Goal: Information Seeking & Learning: Learn about a topic

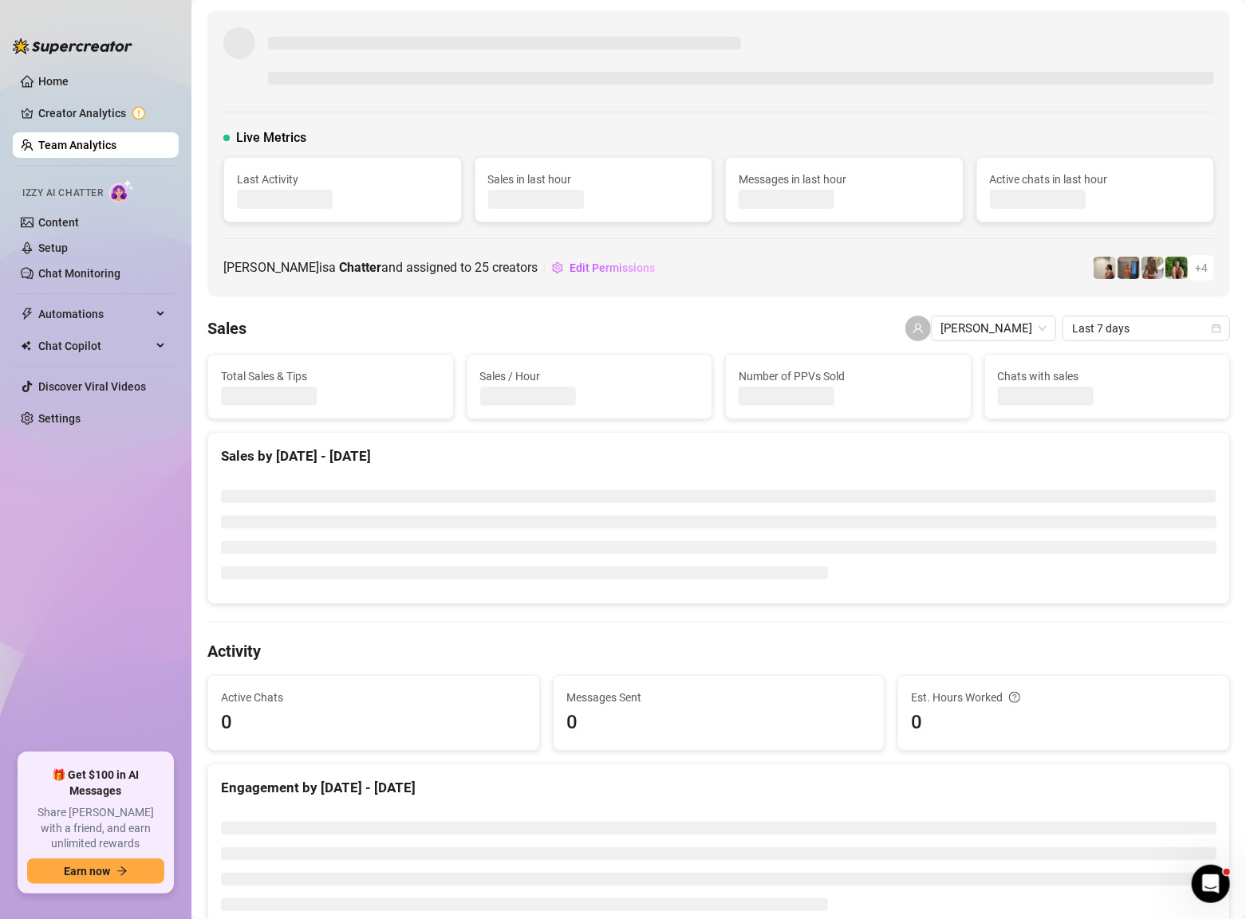
click at [86, 584] on ul "Home Creator Analytics Team Analytics Izzy AI Chatter Content Setup Chat Monito…" at bounding box center [96, 404] width 166 height 685
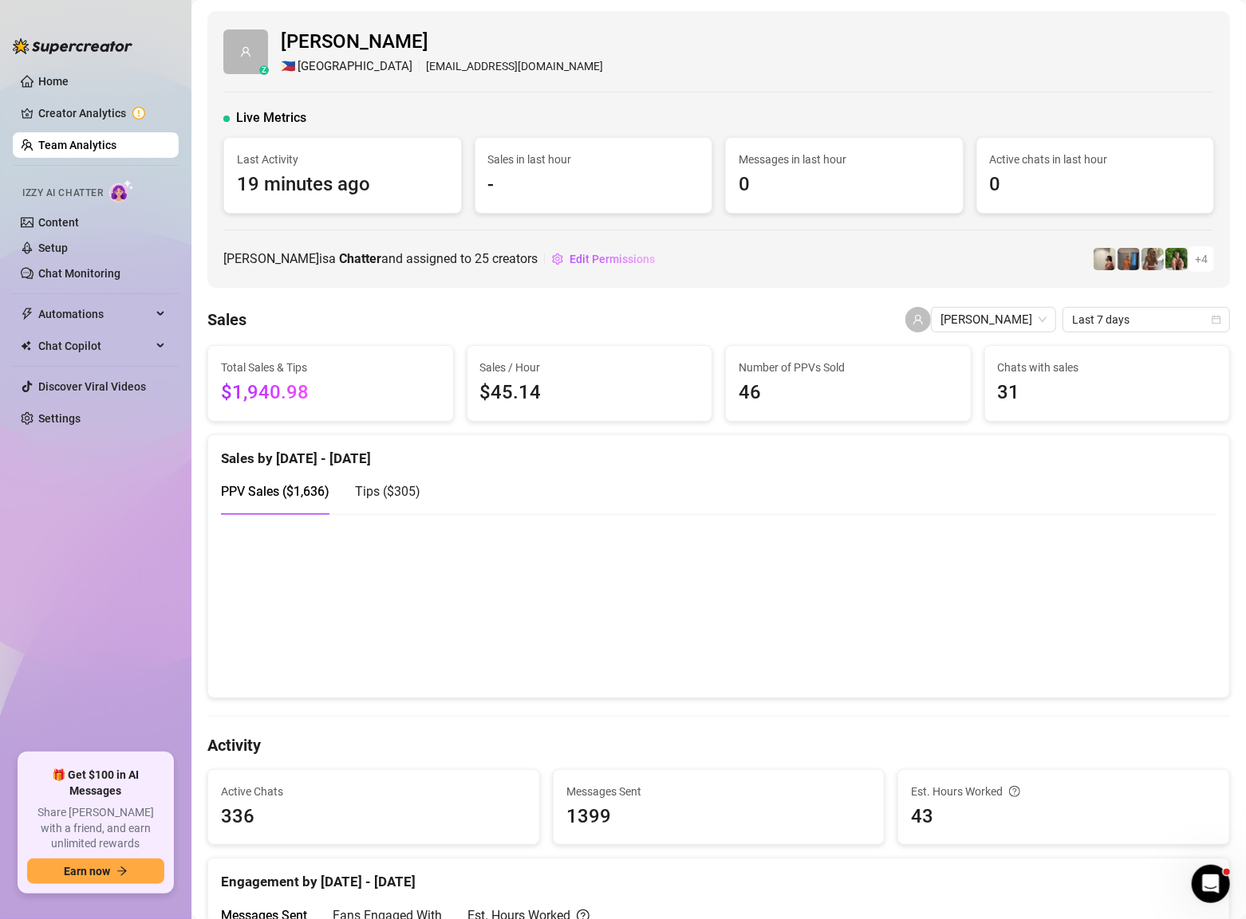
click at [487, 453] on div "Sales by [DATE] - [DATE]" at bounding box center [718, 452] width 995 height 34
click at [69, 148] on link "Team Analytics" at bounding box center [77, 145] width 78 height 13
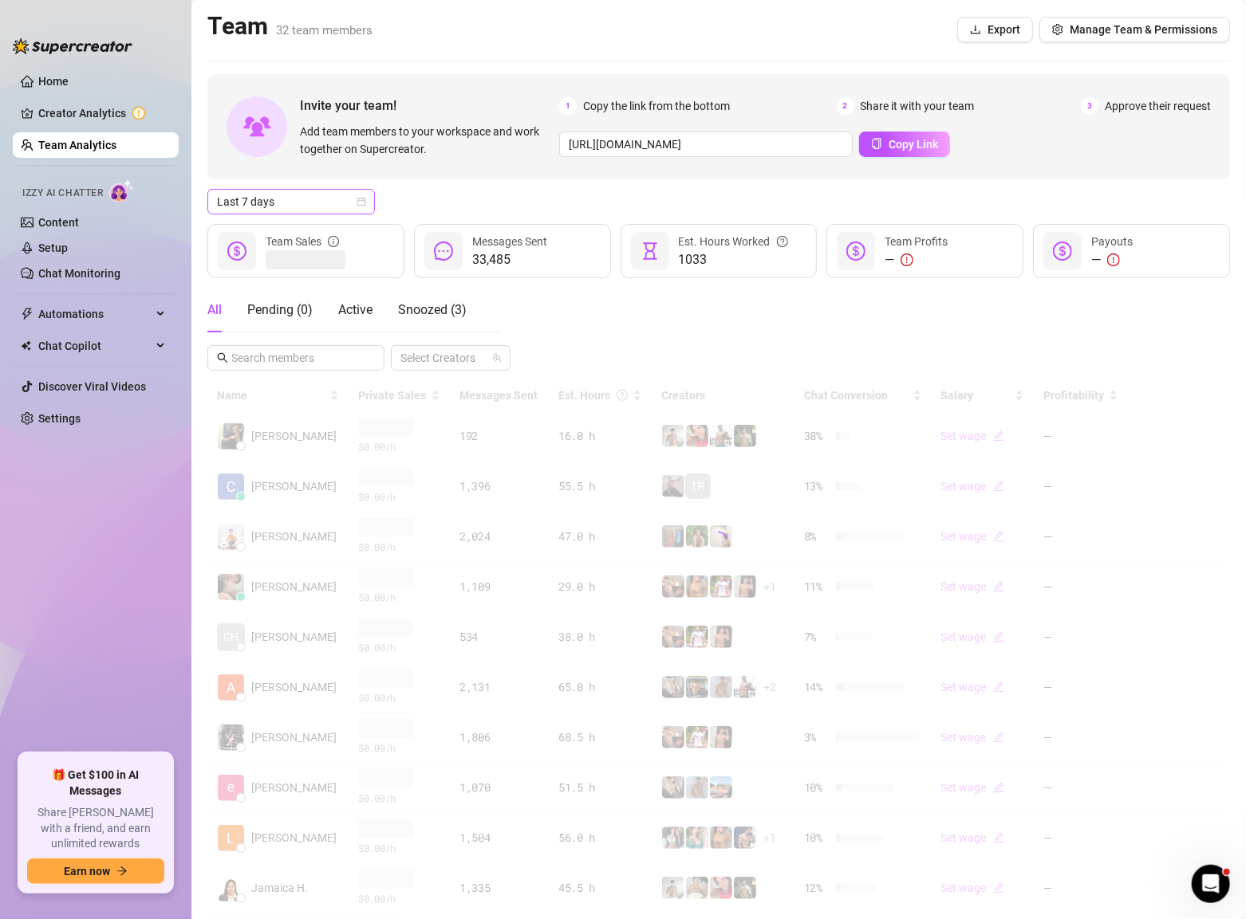
click at [358, 206] on icon "calendar" at bounding box center [361, 202] width 10 height 10
click at [253, 339] on div "Custom date" at bounding box center [291, 336] width 142 height 18
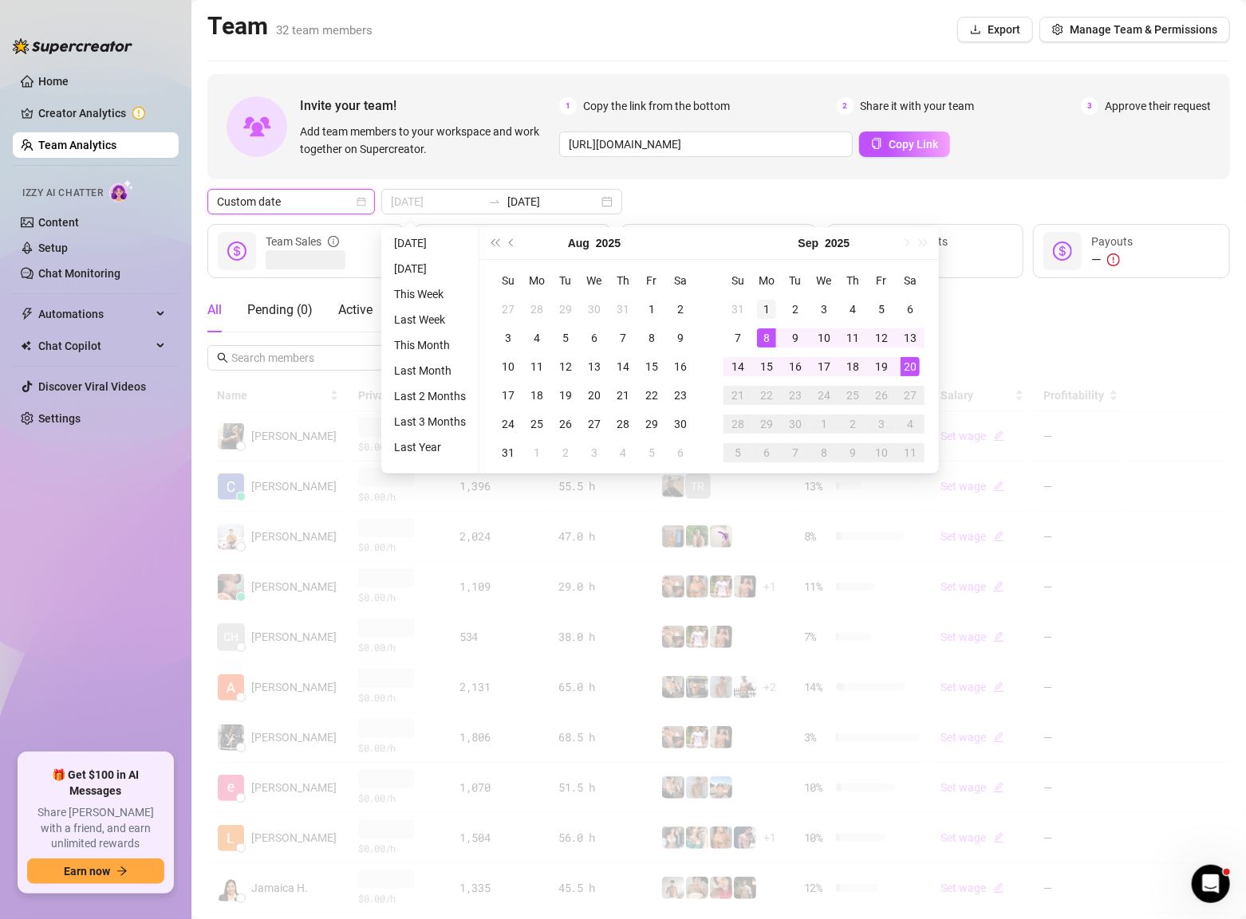
type input "2025-09-01"
click at [761, 312] on div "1" at bounding box center [766, 309] width 19 height 19
type input "2025-09-19"
click at [882, 370] on div "19" at bounding box center [881, 366] width 19 height 19
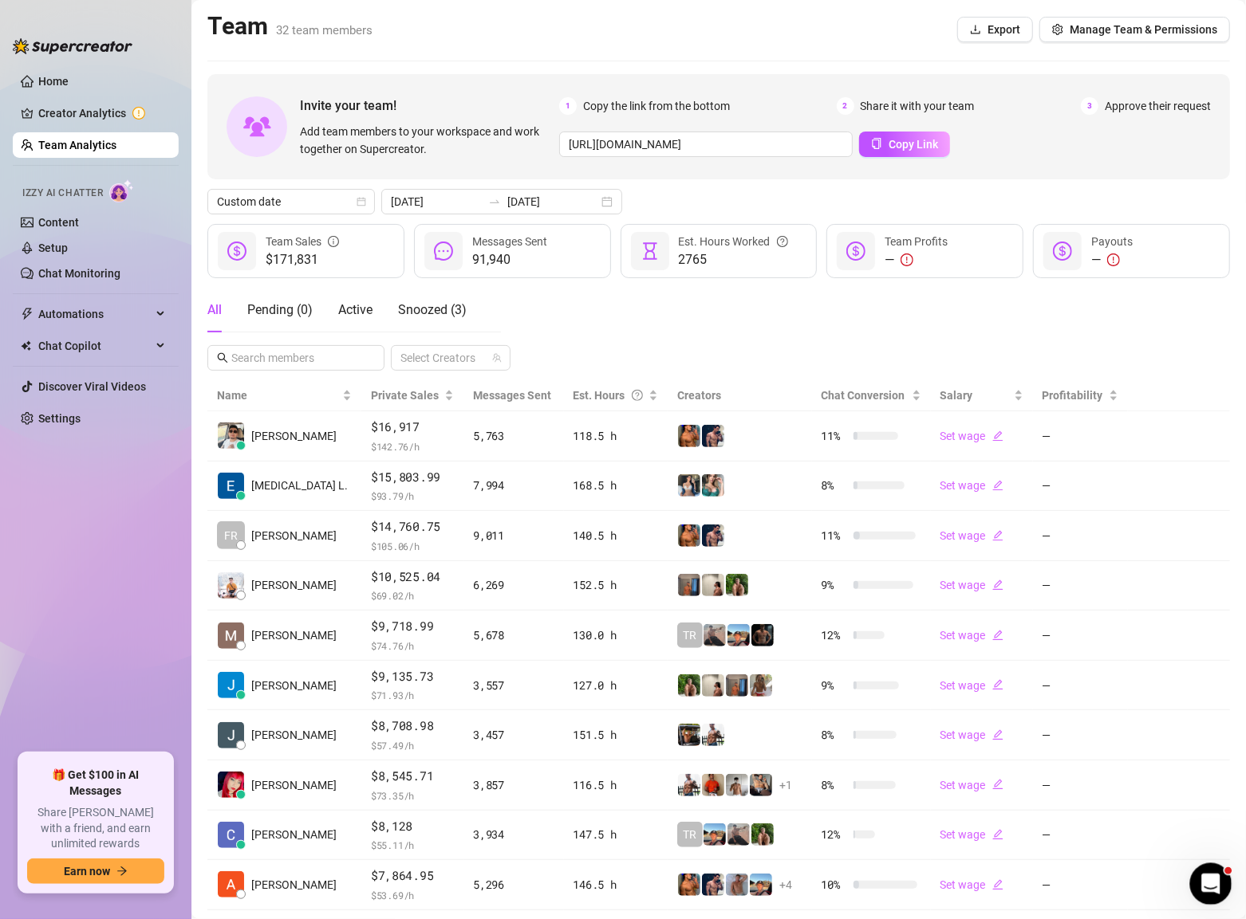
click at [1216, 890] on div "Open Intercom Messenger" at bounding box center [1208, 882] width 53 height 53
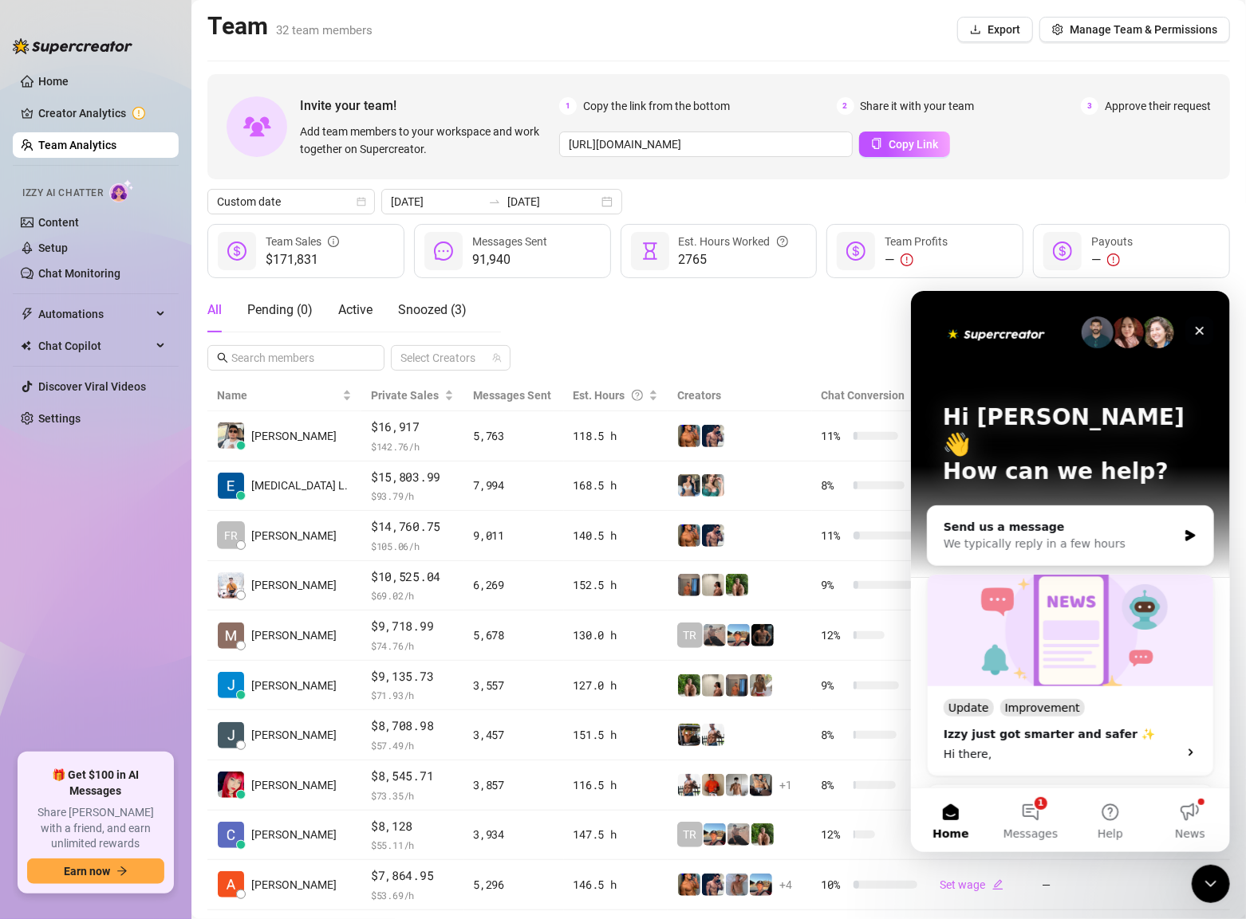
click at [1199, 330] on icon "Close" at bounding box center [1199, 330] width 9 height 9
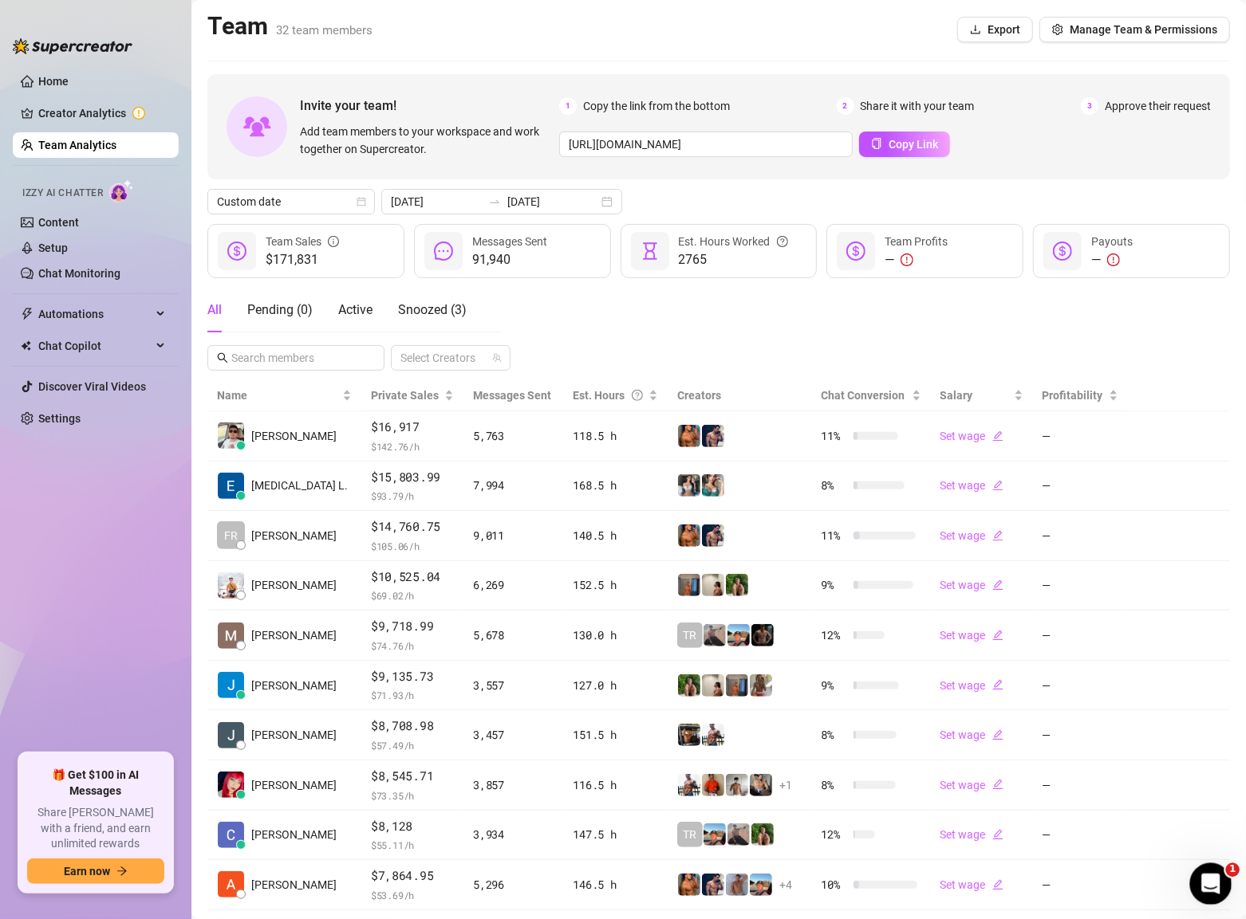
click at [1212, 873] on icon "Open Intercom Messenger" at bounding box center [1208, 882] width 26 height 26
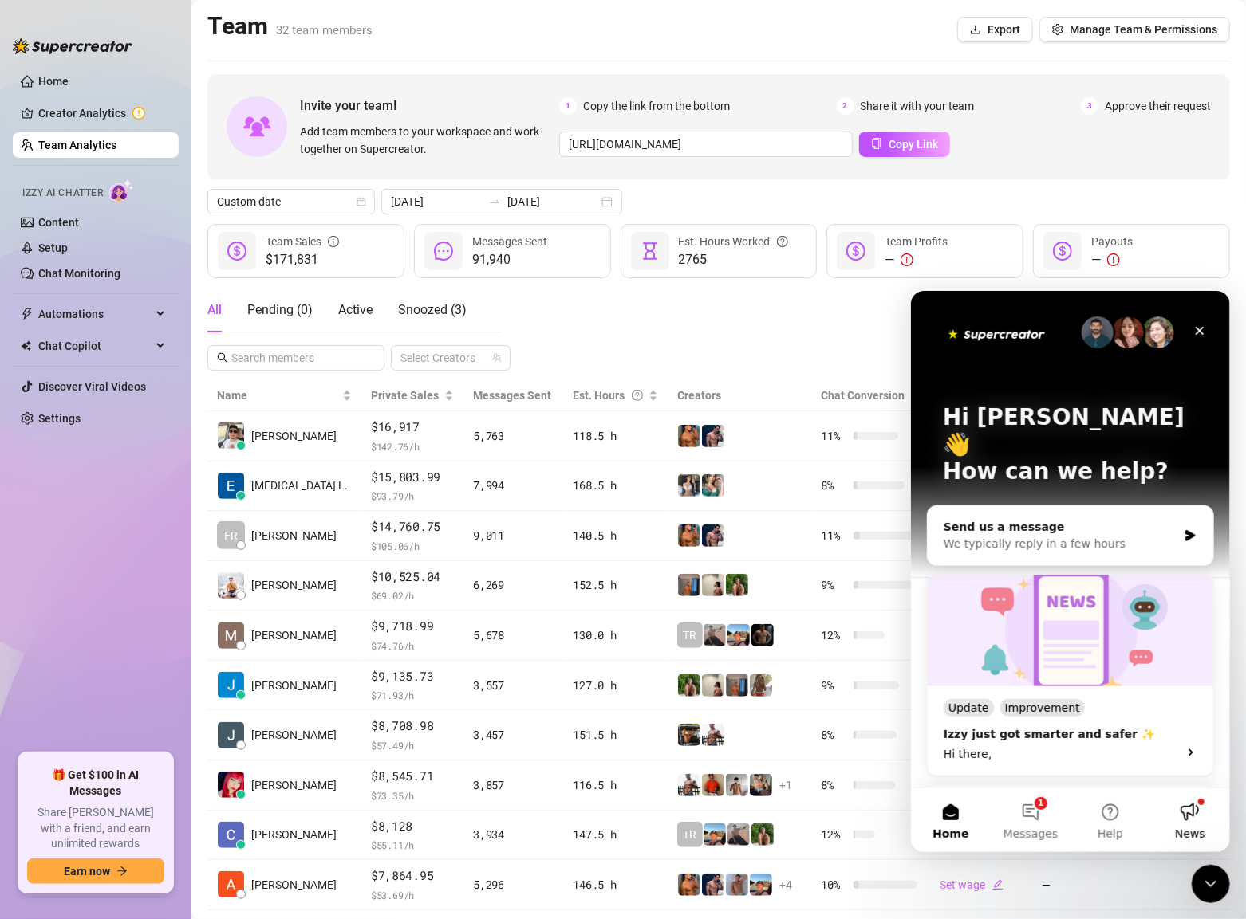
click at [1191, 814] on button "News" at bounding box center [1189, 820] width 80 height 64
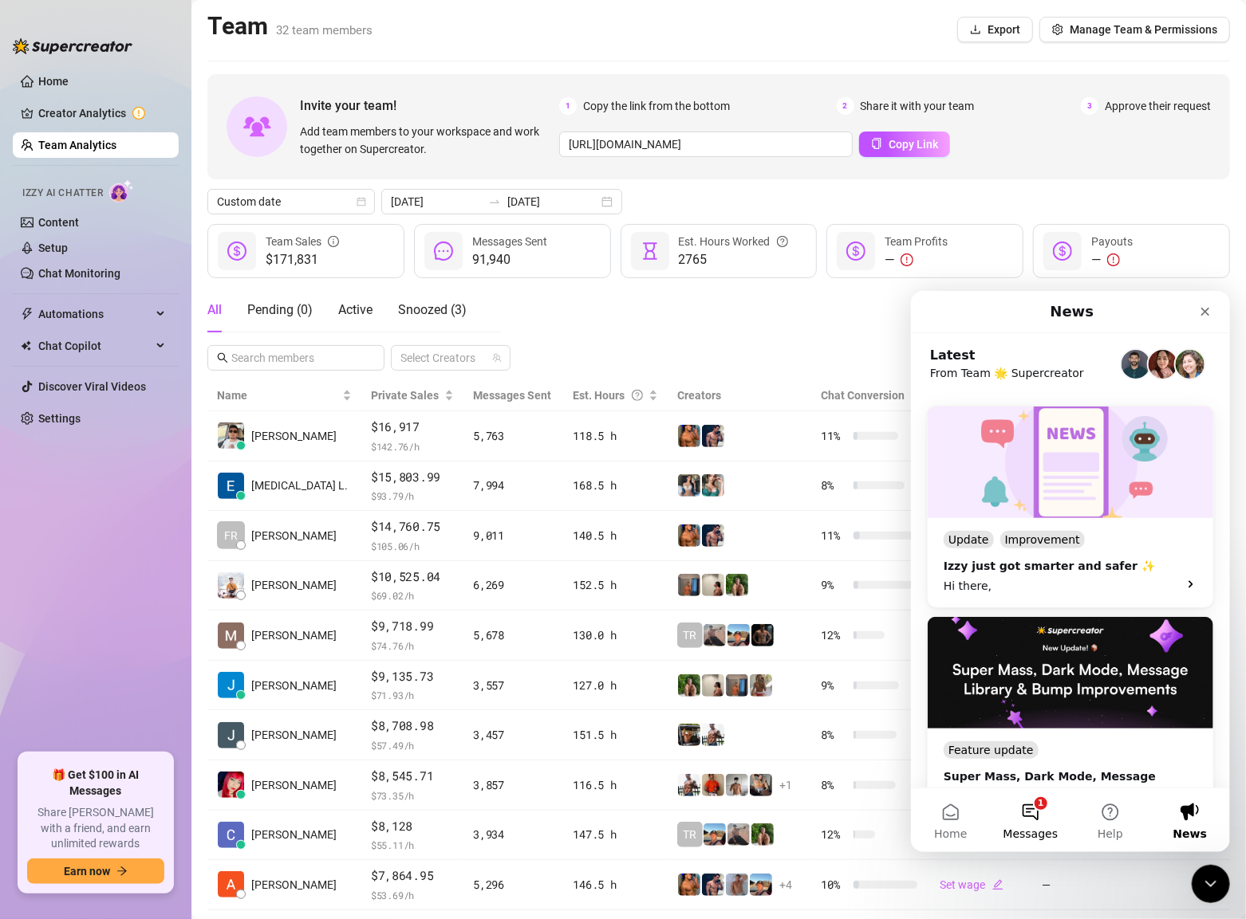
click at [1045, 821] on button "1 Messages" at bounding box center [1030, 820] width 80 height 64
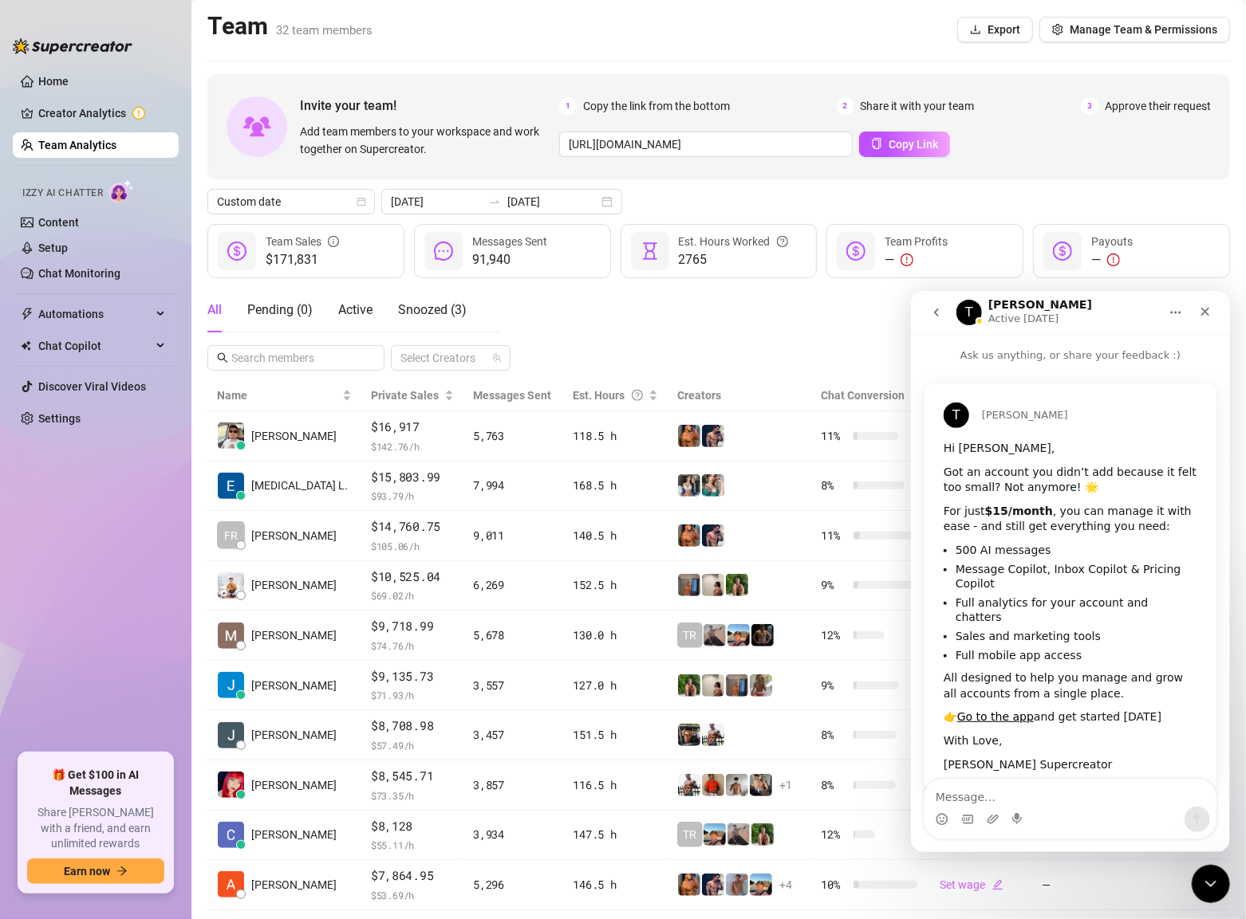
scroll to position [15, 0]
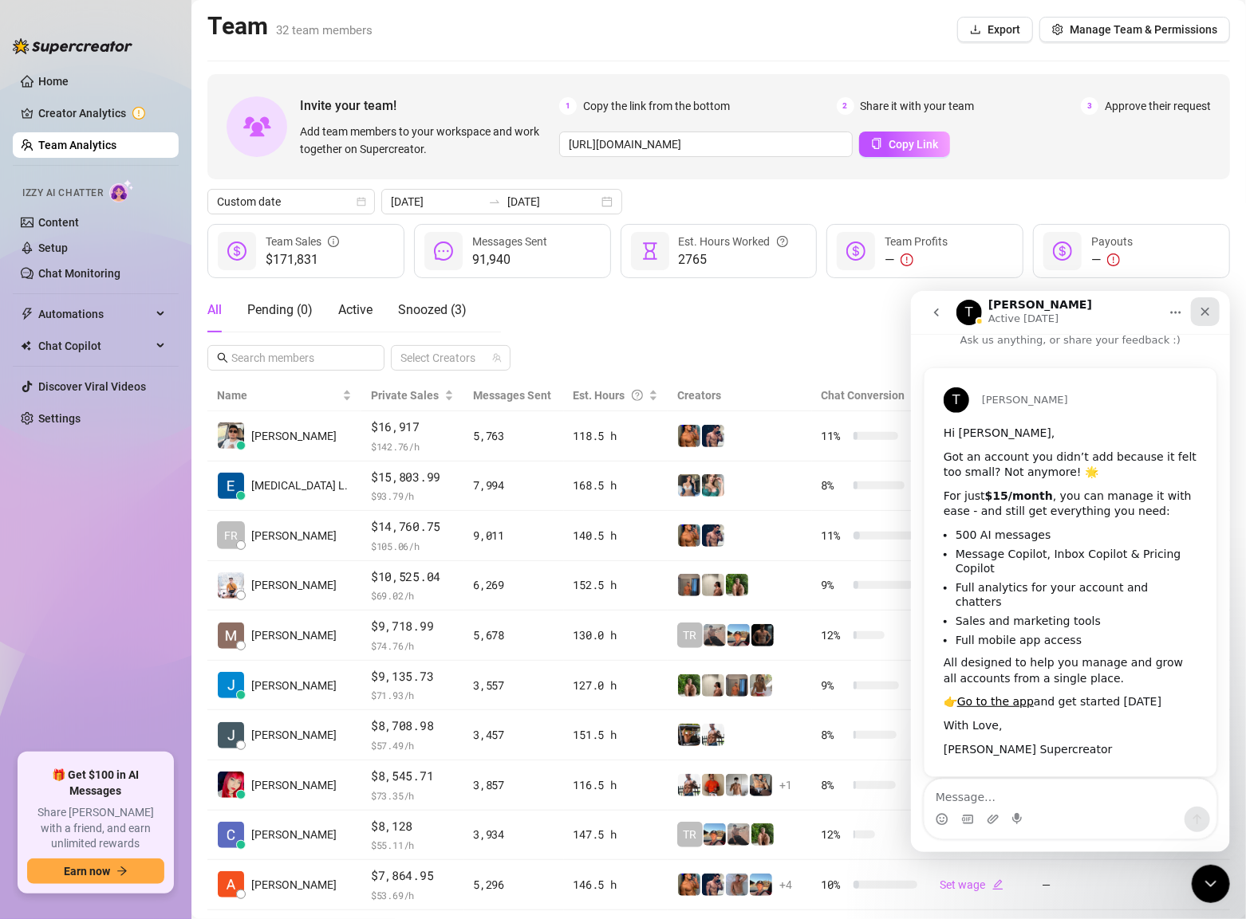
click at [1206, 316] on icon "Close" at bounding box center [1204, 311] width 13 height 13
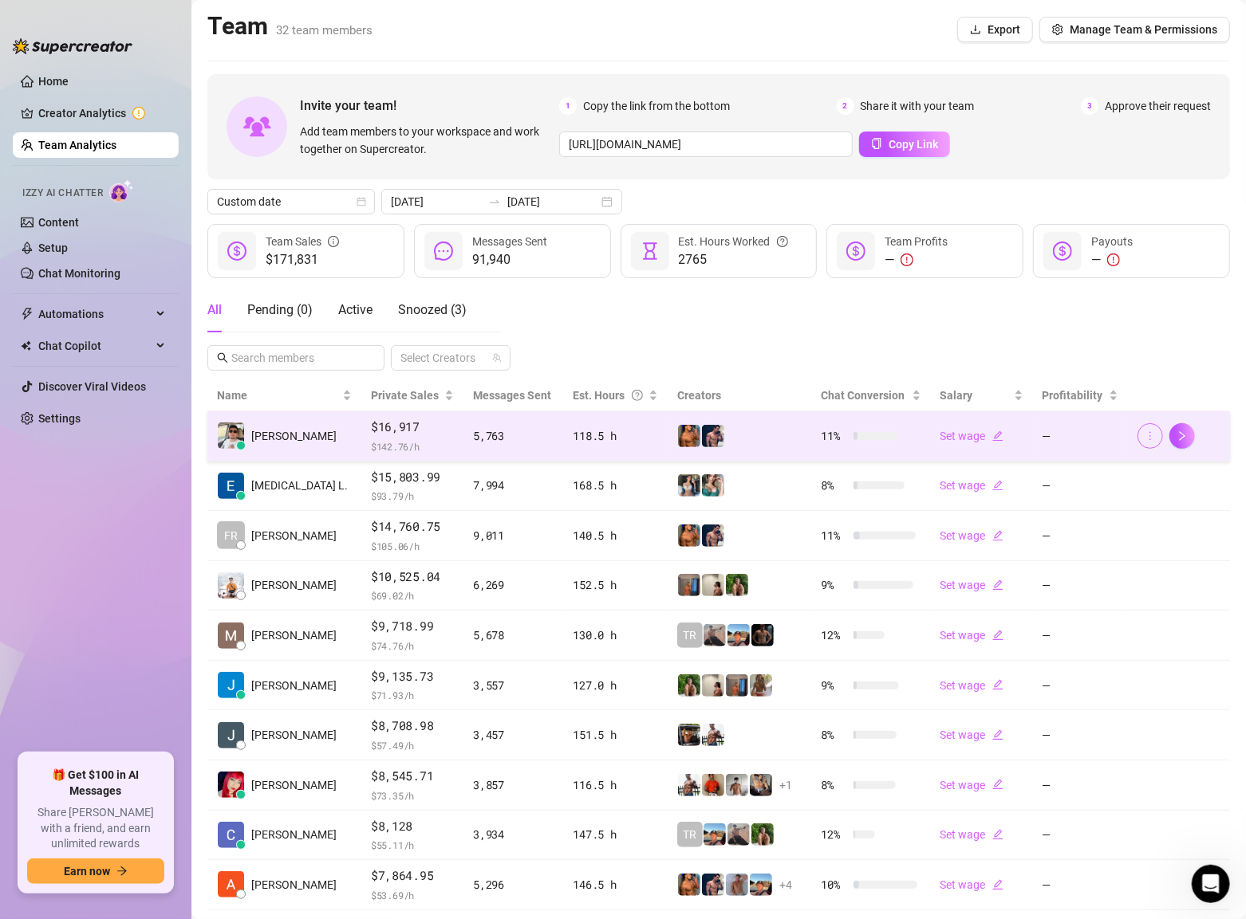
click at [1143, 436] on button "button" at bounding box center [1150, 436] width 26 height 26
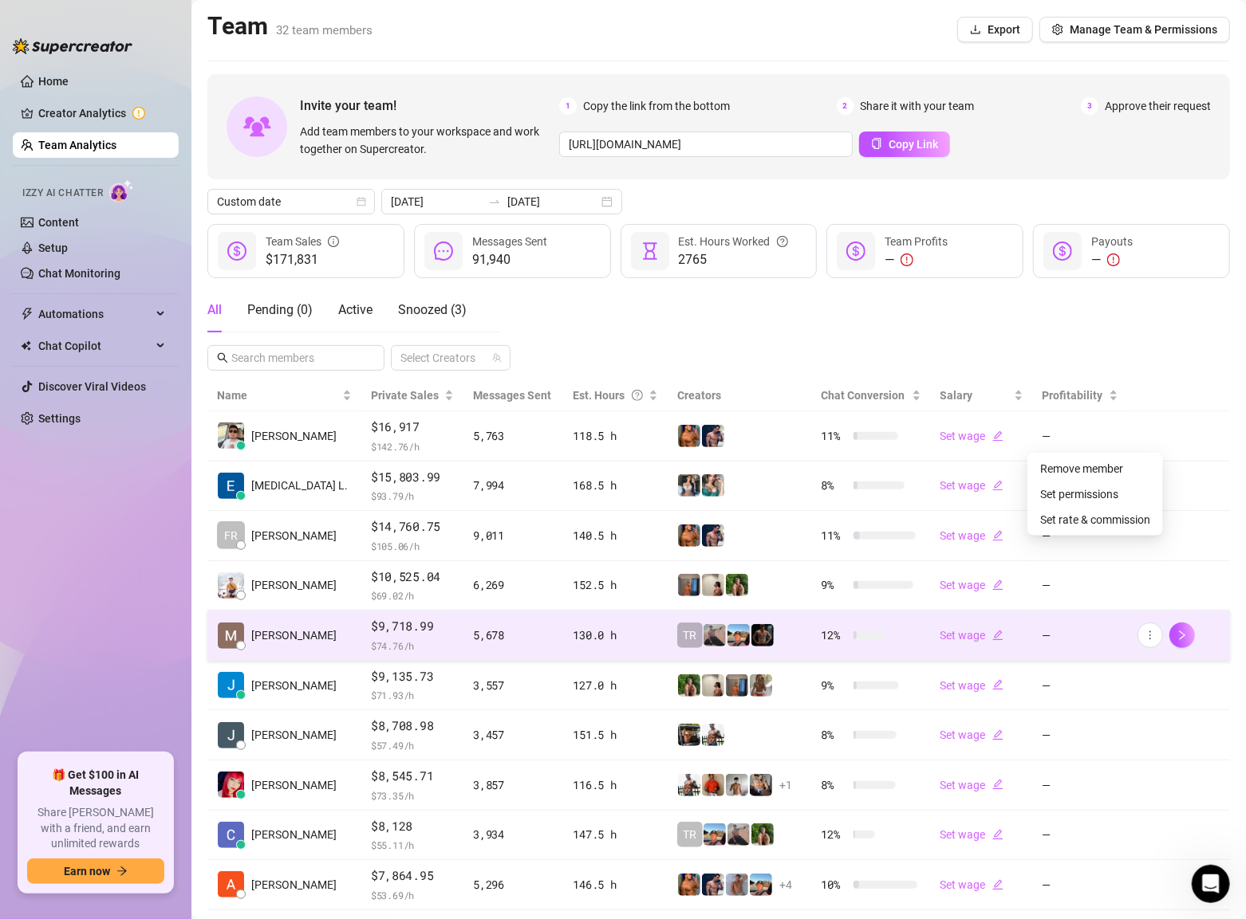
scroll to position [85, 0]
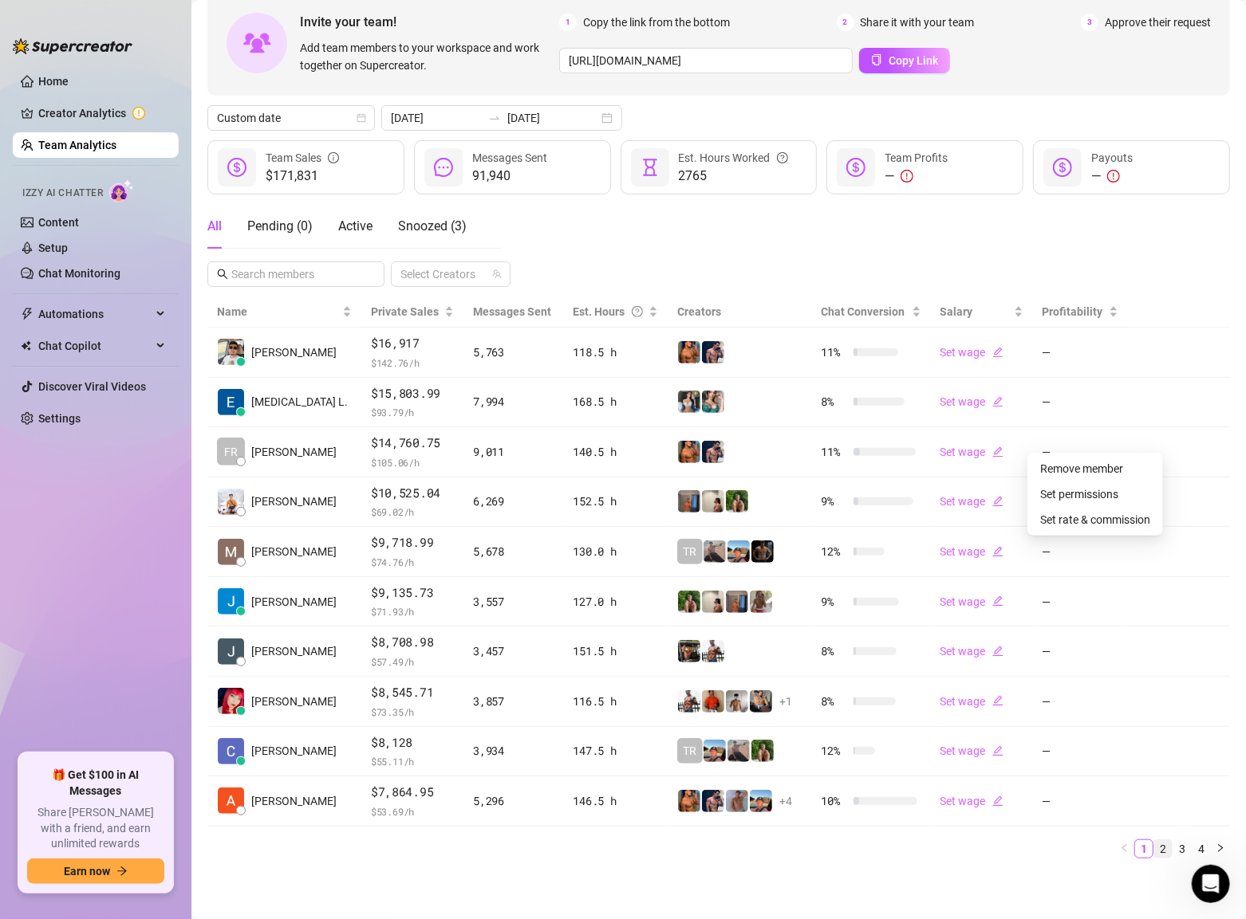
click at [1162, 857] on link "2" at bounding box center [1163, 849] width 18 height 18
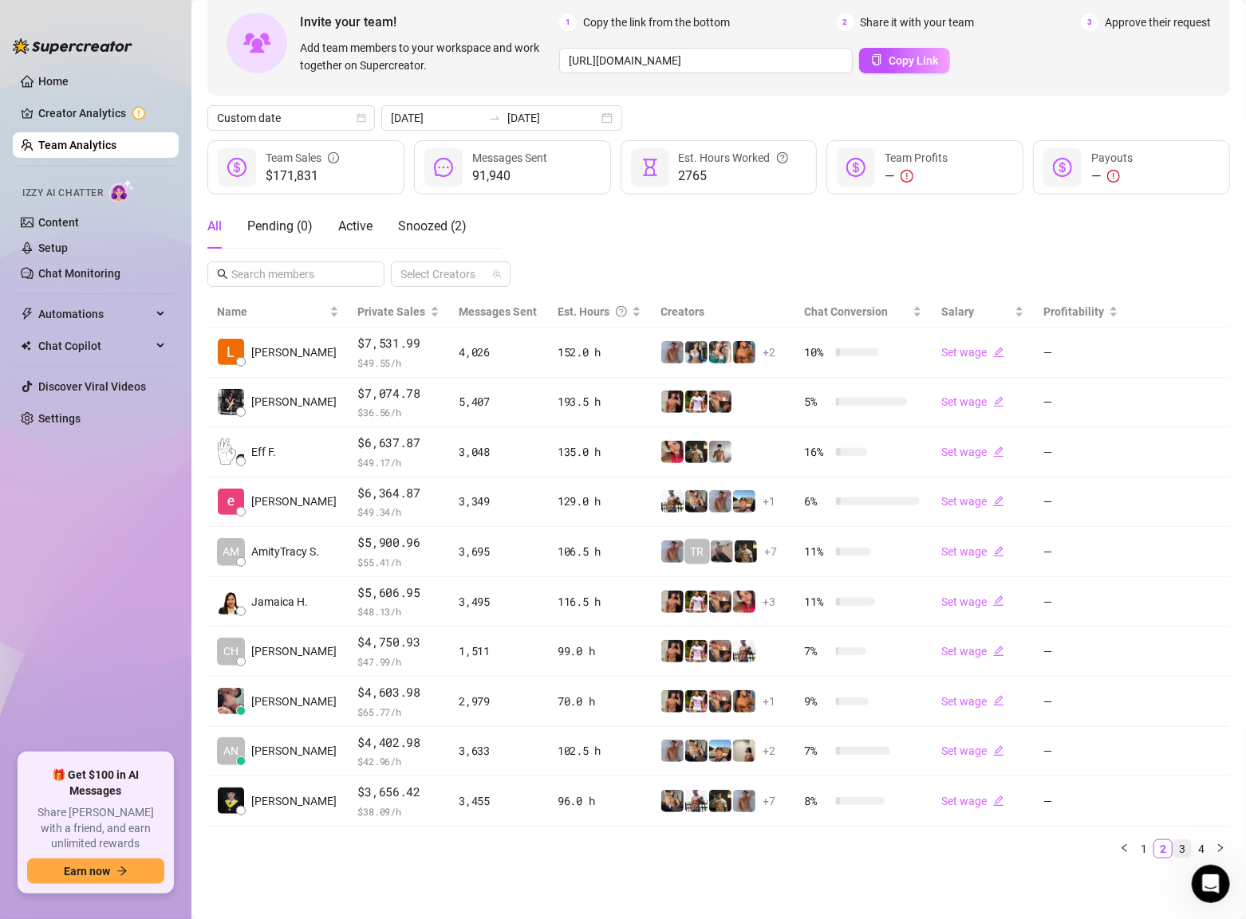
click at [1181, 854] on link "3" at bounding box center [1182, 849] width 18 height 18
